Goal: Task Accomplishment & Management: Use online tool/utility

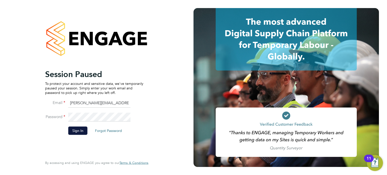
click at [77, 131] on button "Sign In" at bounding box center [77, 131] width 19 height 8
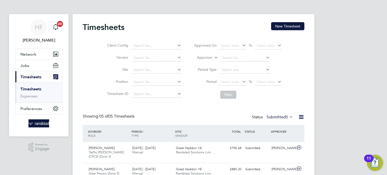
click at [32, 89] on link "Timesheets" at bounding box center [30, 89] width 21 height 5
click at [33, 89] on link "Timesheets" at bounding box center [30, 89] width 21 height 5
drag, startPoint x: 286, startPoint y: 26, endPoint x: 275, endPoint y: 30, distance: 11.0
click at [284, 27] on button "New Timesheet" at bounding box center [287, 26] width 33 height 8
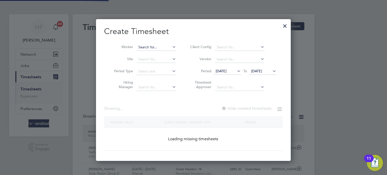
scroll to position [142, 195]
click at [150, 45] on input at bounding box center [157, 47] width 40 height 7
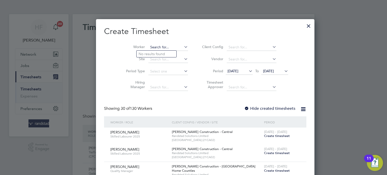
scroll to position [912, 195]
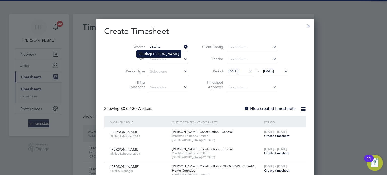
click at [162, 54] on li "Olushe yi Kayode" at bounding box center [159, 54] width 45 height 7
type input "[PERSON_NAME]"
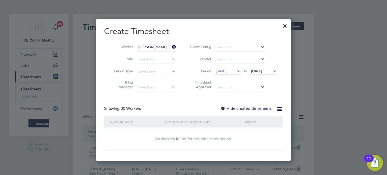
scroll to position [142, 195]
click at [262, 71] on span "26 Aug 2025" at bounding box center [256, 71] width 11 height 5
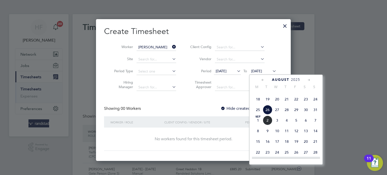
click at [316, 115] on span "31" at bounding box center [316, 110] width 10 height 10
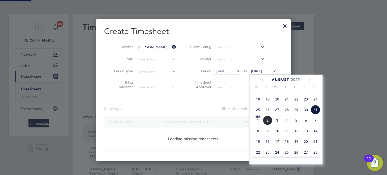
scroll to position [142, 195]
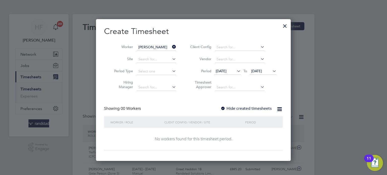
click at [262, 73] on span "31 Aug 2025" at bounding box center [256, 71] width 11 height 5
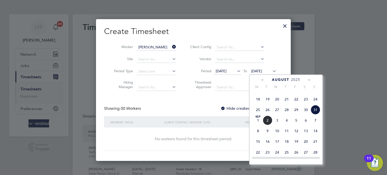
click at [318, 125] on span "7" at bounding box center [316, 121] width 10 height 10
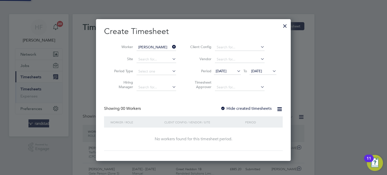
click at [244, 107] on label "Hide created timesheets" at bounding box center [246, 108] width 51 height 5
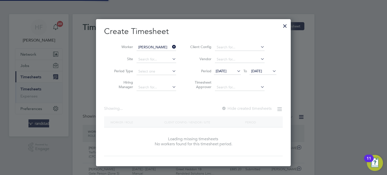
scroll to position [153, 195]
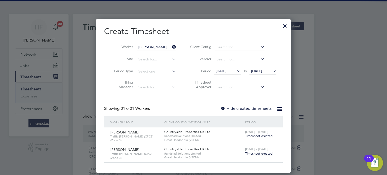
click at [253, 152] on span "Timesheet created" at bounding box center [258, 154] width 27 height 5
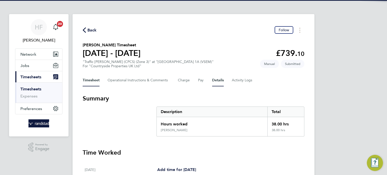
click at [220, 80] on button "Details" at bounding box center [218, 80] width 12 height 12
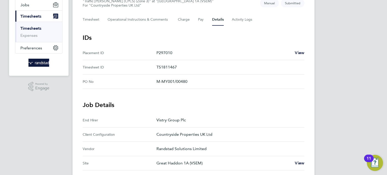
scroll to position [27, 0]
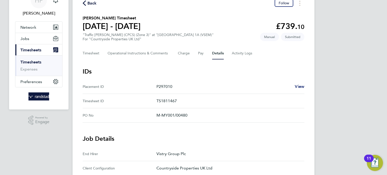
click at [300, 87] on span "View" at bounding box center [300, 86] width 10 height 5
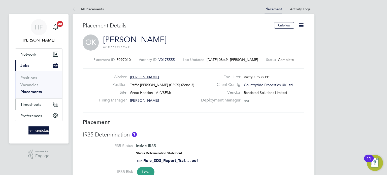
click at [28, 106] on span "Timesheets" at bounding box center [30, 104] width 21 height 5
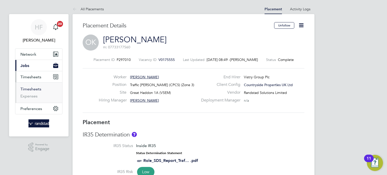
click at [35, 88] on link "Timesheets" at bounding box center [30, 89] width 21 height 5
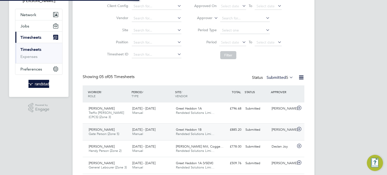
scroll to position [2, 3]
